Goal: Task Accomplishment & Management: Manage account settings

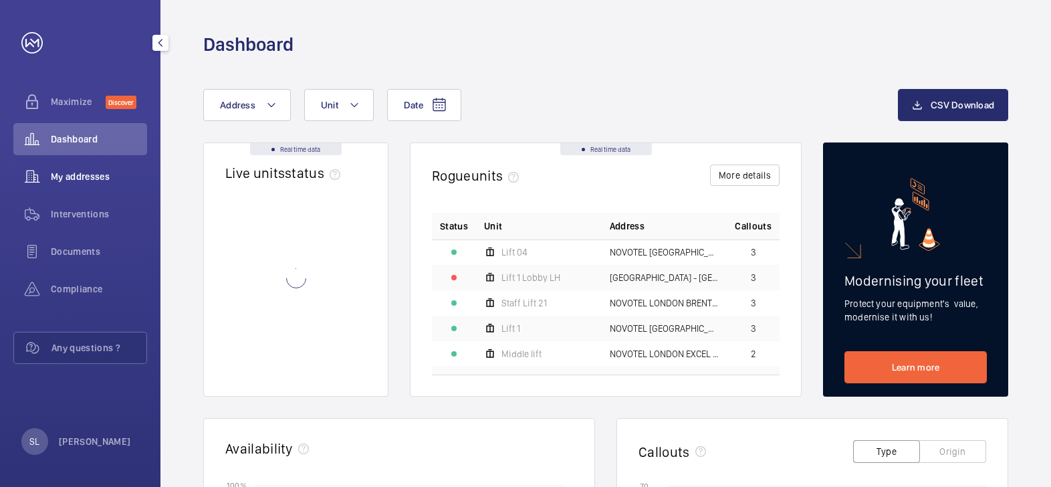
click at [100, 176] on span "My addresses" at bounding box center [99, 176] width 96 height 13
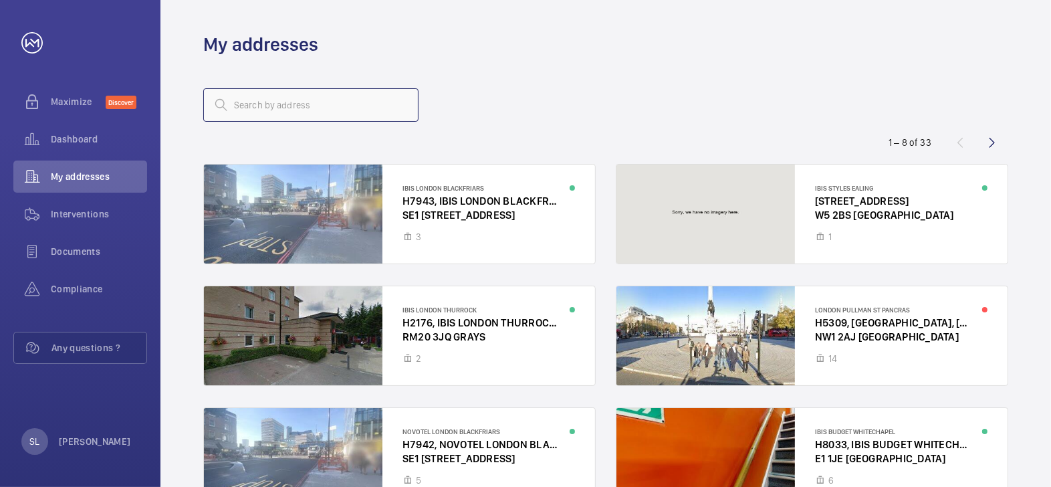
click at [288, 107] on input "text" at bounding box center [310, 104] width 215 height 33
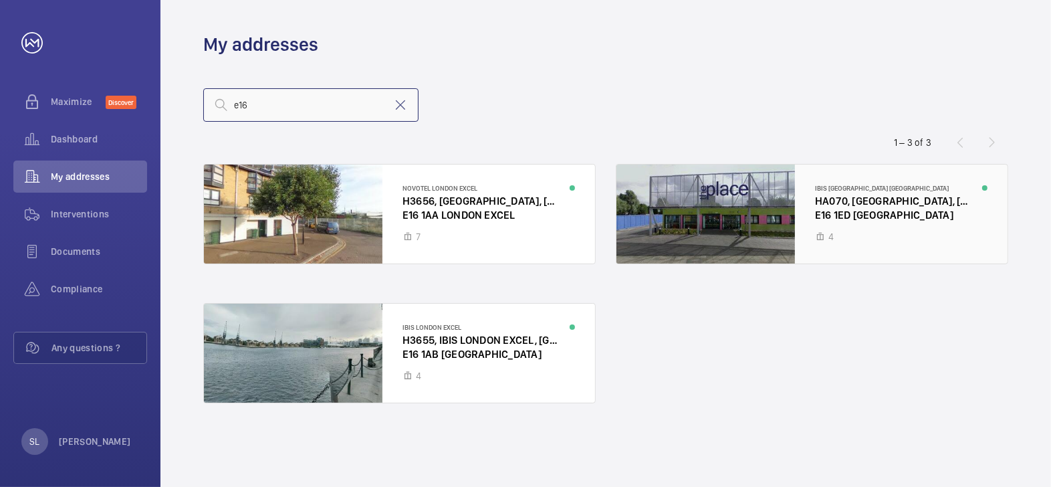
type input "e16"
click at [856, 218] on div at bounding box center [811, 213] width 391 height 99
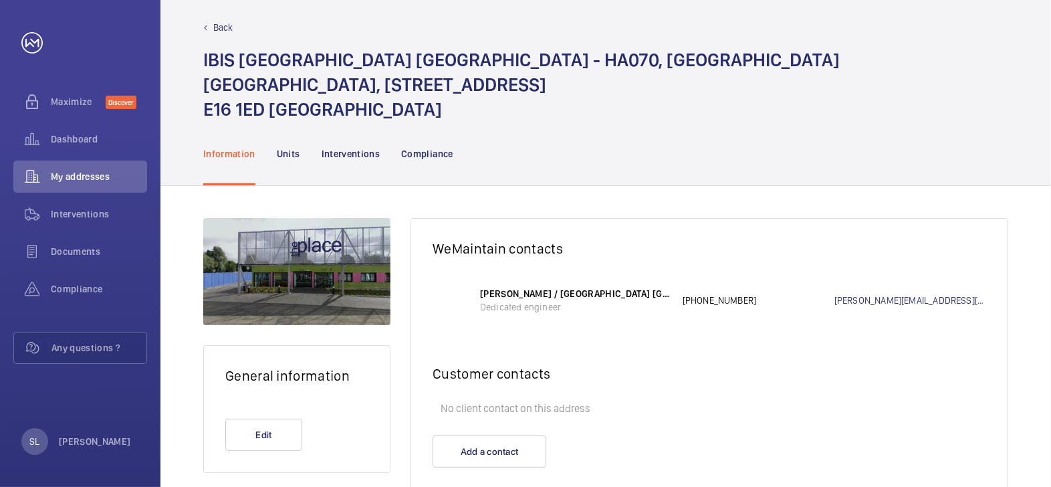
scroll to position [21, 0]
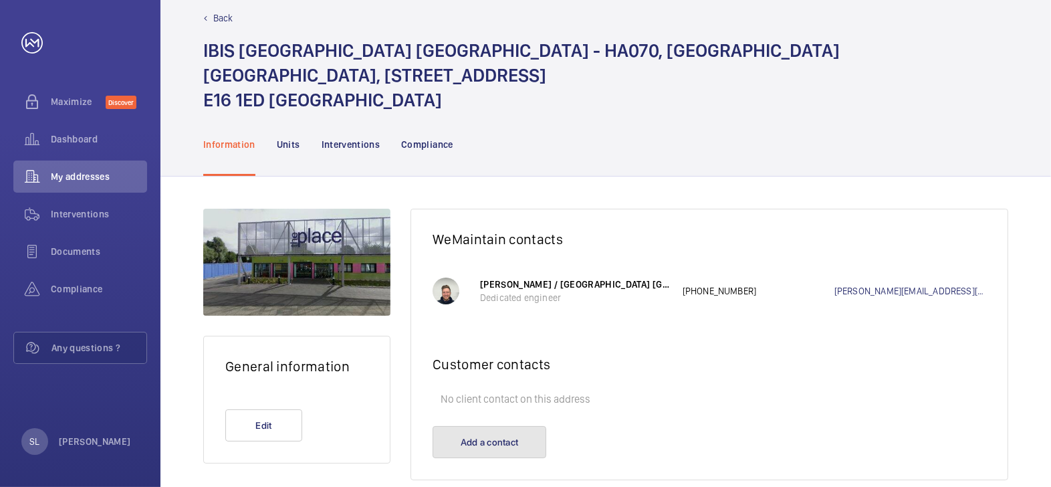
click at [511, 426] on button "Add a contact" at bounding box center [489, 442] width 114 height 32
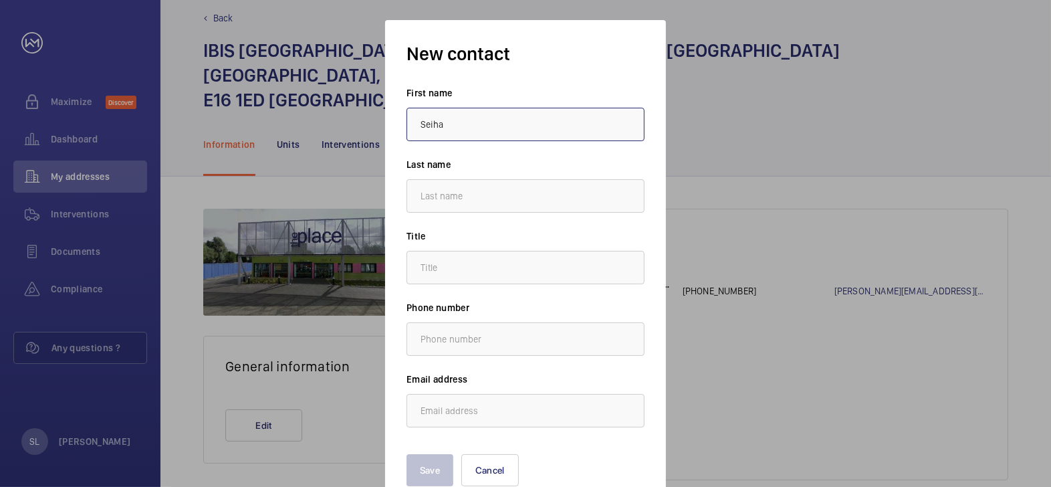
type input "Seiha"
click at [510, 277] on input "text" at bounding box center [525, 267] width 238 height 33
type input "L"
type input "."
click at [490, 195] on input "text" at bounding box center [525, 195] width 238 height 33
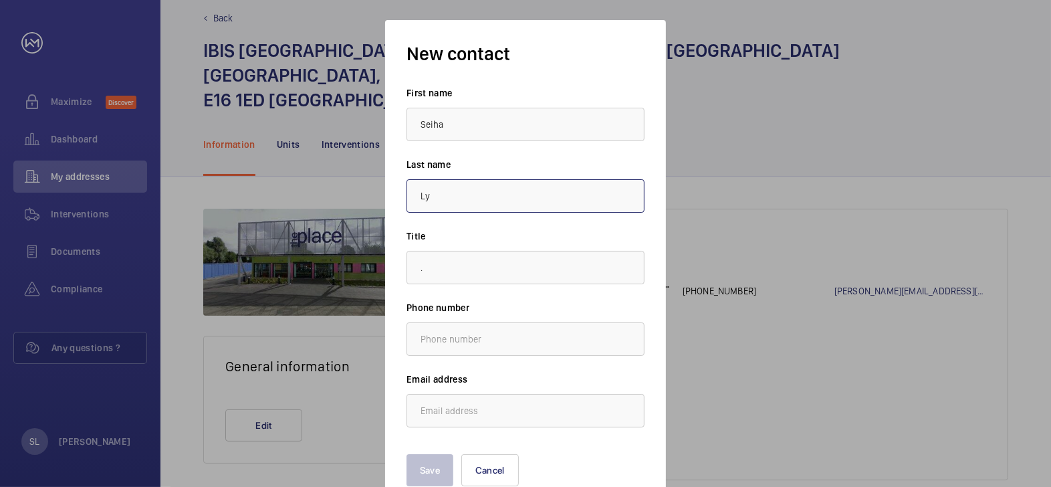
type input "Ly"
click at [471, 419] on input "email" at bounding box center [525, 410] width 238 height 33
paste input "[DOMAIN_NAME][EMAIL_ADDRESS][DOMAIN_NAME]"
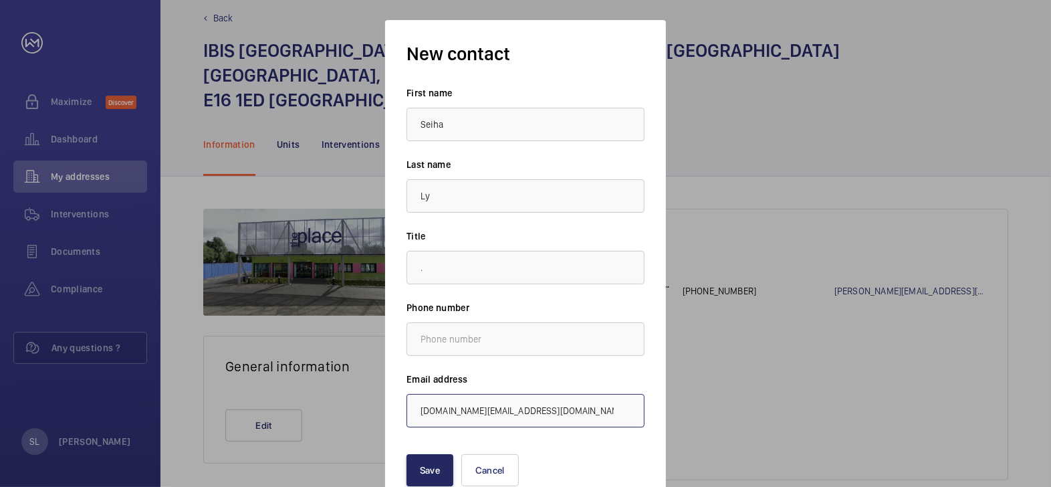
type input "[DOMAIN_NAME][EMAIL_ADDRESS][DOMAIN_NAME]"
click at [440, 469] on button "Save" at bounding box center [429, 470] width 47 height 32
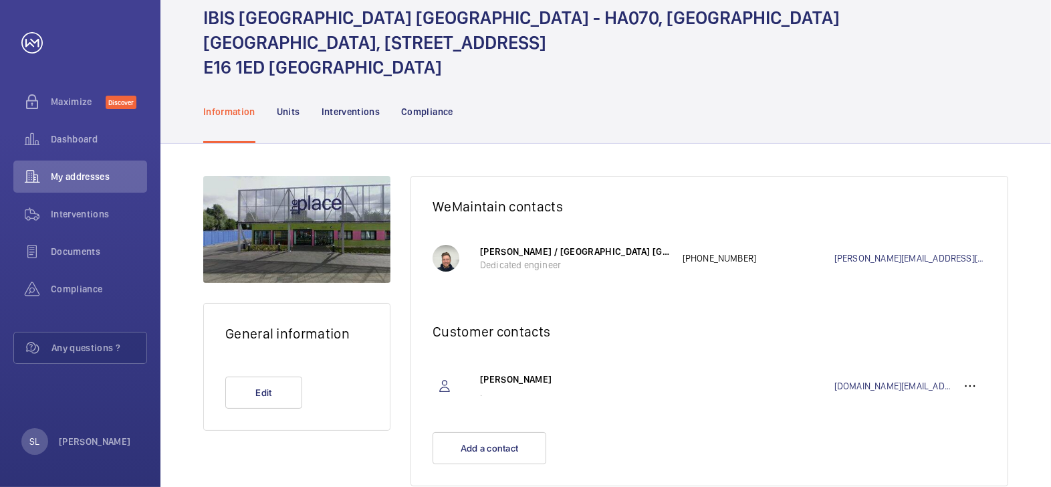
scroll to position [0, 0]
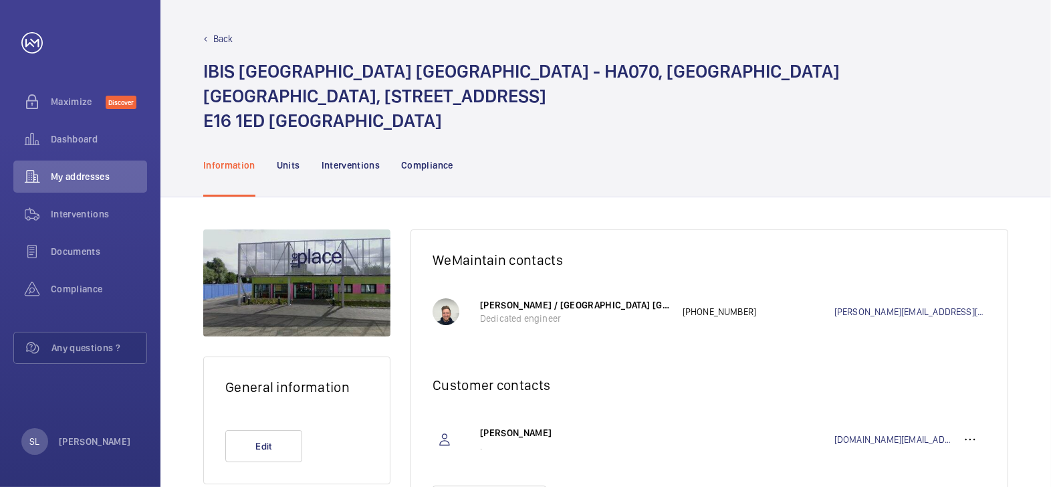
click at [231, 34] on p "Back" at bounding box center [223, 38] width 20 height 13
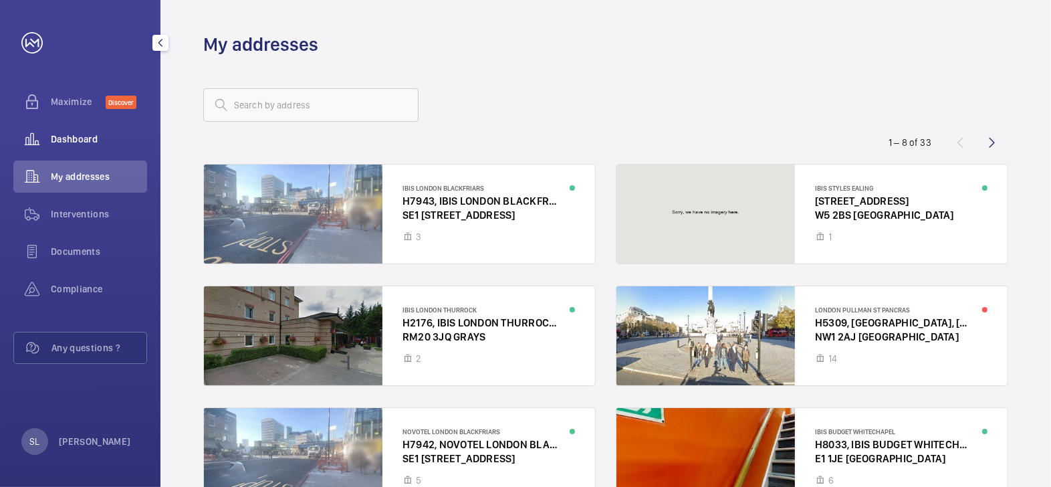
click at [64, 125] on div "Dashboard" at bounding box center [80, 139] width 134 height 32
